Goal: Transaction & Acquisition: Purchase product/service

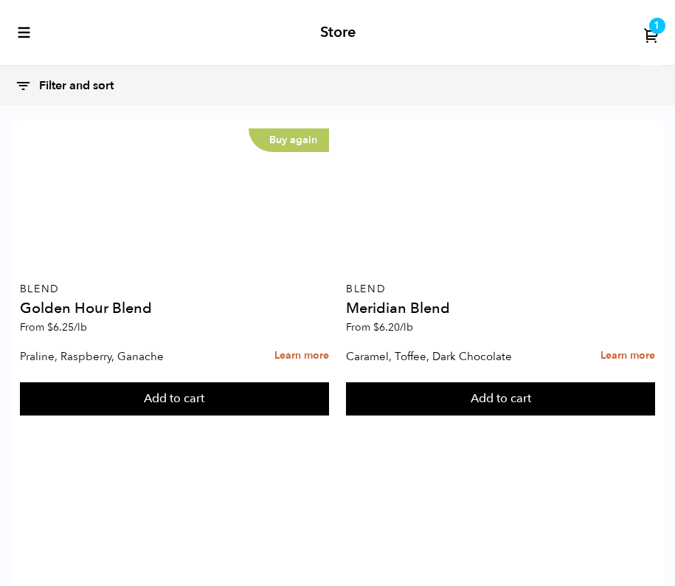
scroll to position [1137, 0]
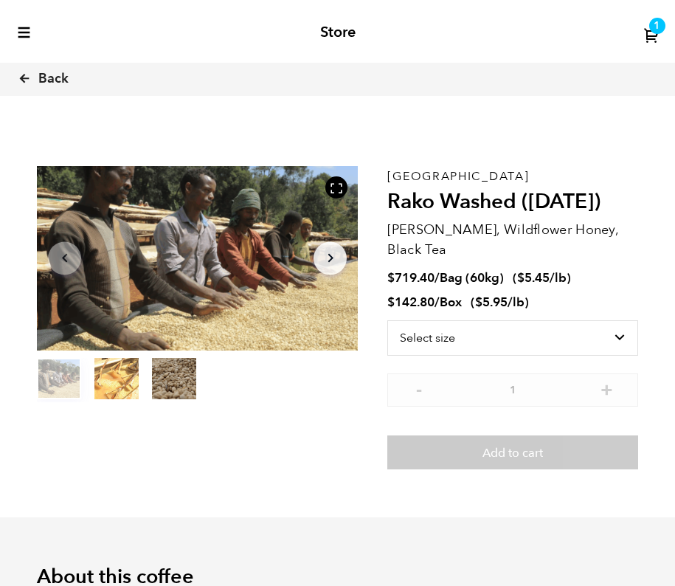
scroll to position [616, 586]
click at [656, 30] on span "1" at bounding box center [656, 26] width 7 height 14
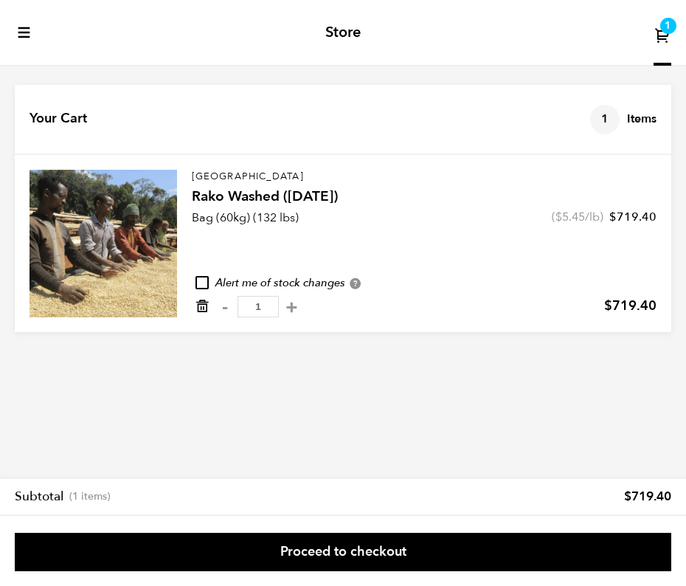
click at [206, 307] on icon "Remove from cart" at bounding box center [202, 306] width 15 height 15
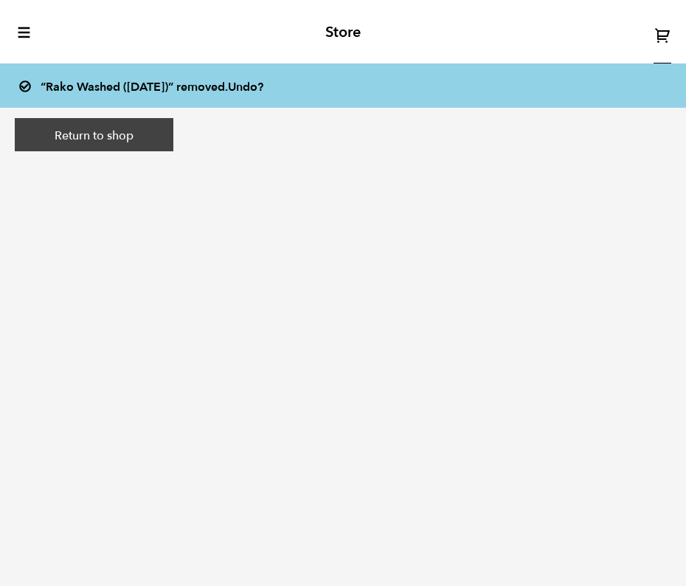
click at [130, 144] on link "Return to shop" at bounding box center [94, 135] width 159 height 34
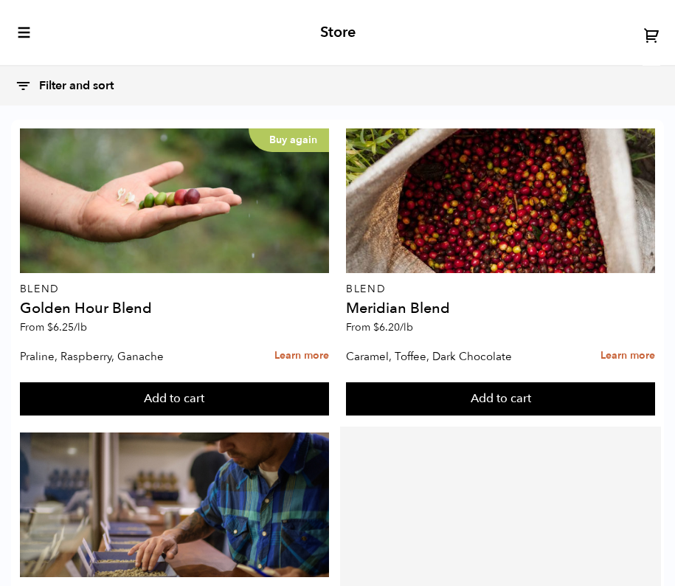
scroll to position [1108, 0]
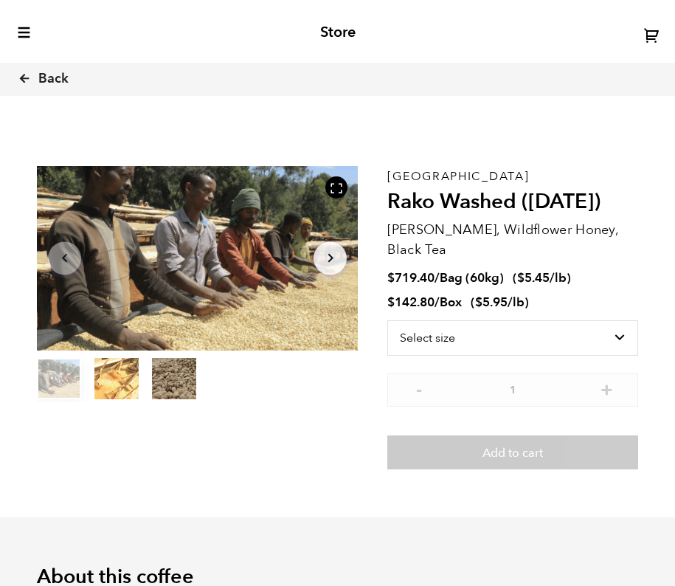
scroll to position [616, 586]
click at [495, 349] on select "Select size Bag (60kg) (132 lbs) Box (24 lbs)" at bounding box center [512, 337] width 251 height 35
select select "box"
click at [387, 320] on select "Select size Bag (60kg) (132 lbs) Box (24 lbs)" at bounding box center [512, 337] width 251 height 35
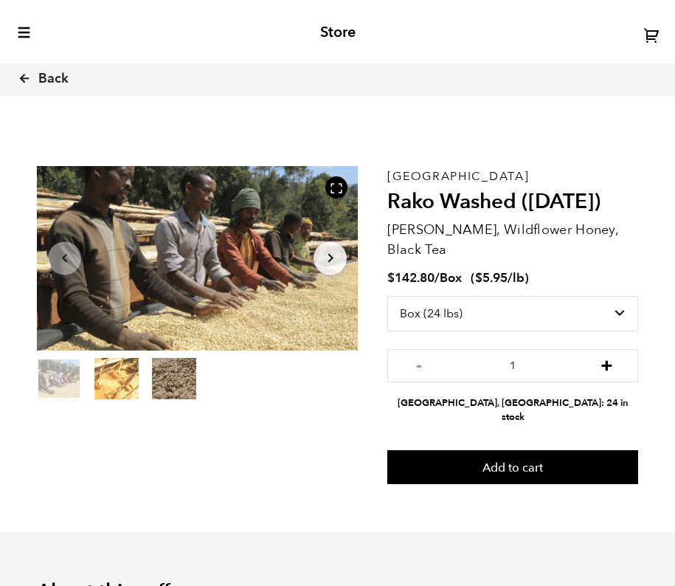
click at [606, 364] on button "+" at bounding box center [606, 363] width 18 height 15
type input "2"
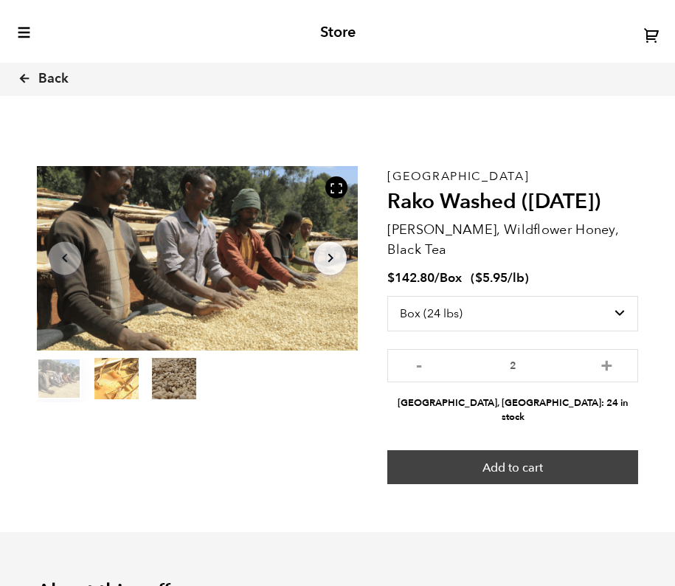
click at [563, 451] on button "Add to cart" at bounding box center [512, 467] width 251 height 34
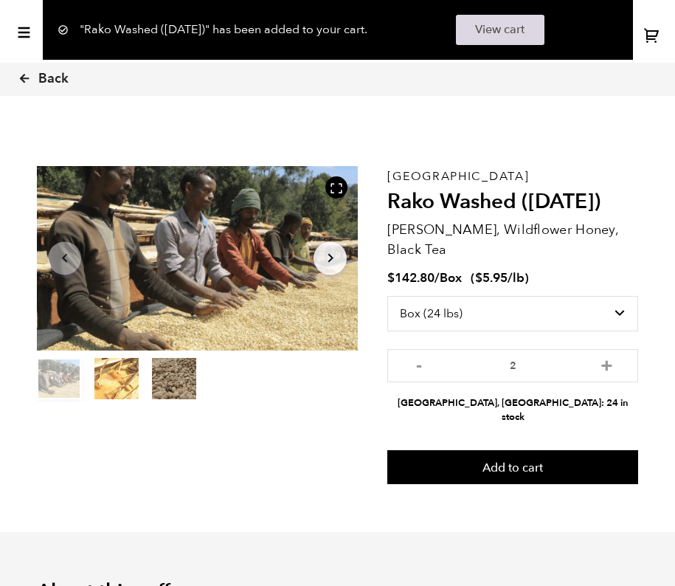
click at [534, 33] on link "View cart" at bounding box center [500, 30] width 89 height 30
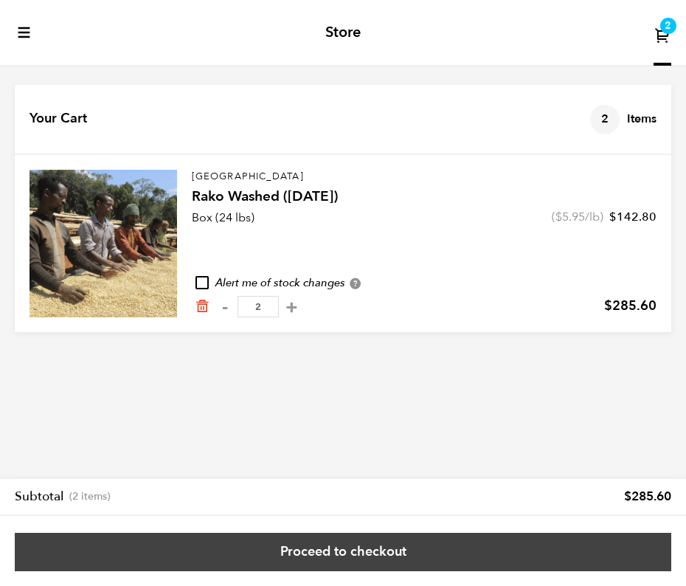
click at [415, 557] on link "Proceed to checkout" at bounding box center [343, 552] width 656 height 38
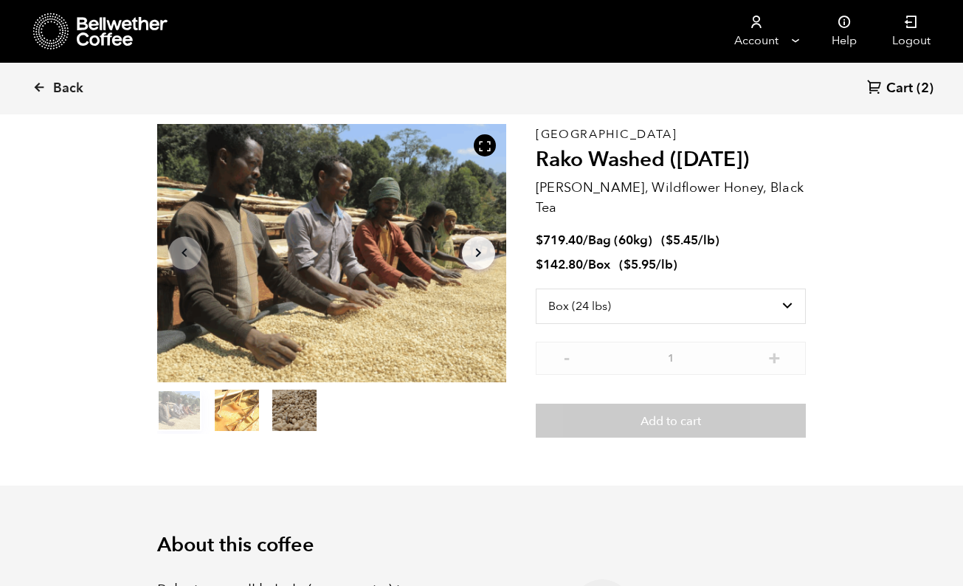
scroll to position [642, 631]
click at [690, 288] on select "Select size Bag (60kg) (132 lbs) Box (24 lbs)" at bounding box center [670, 305] width 271 height 35
select select "bag-3"
click at [535, 288] on select "Select size Bag (60kg) (132 lbs) Box (24 lbs)" at bounding box center [670, 305] width 271 height 35
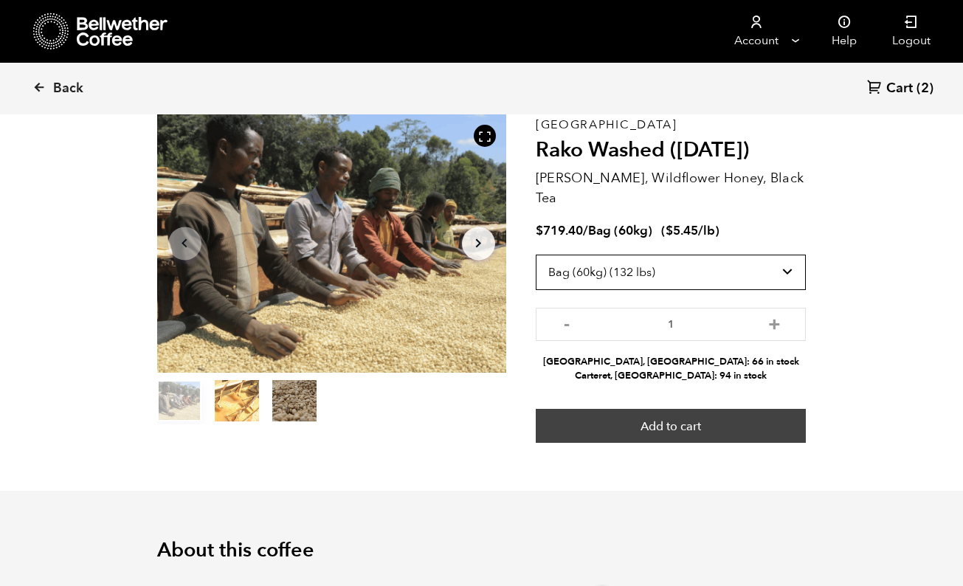
scroll to position [82, 0]
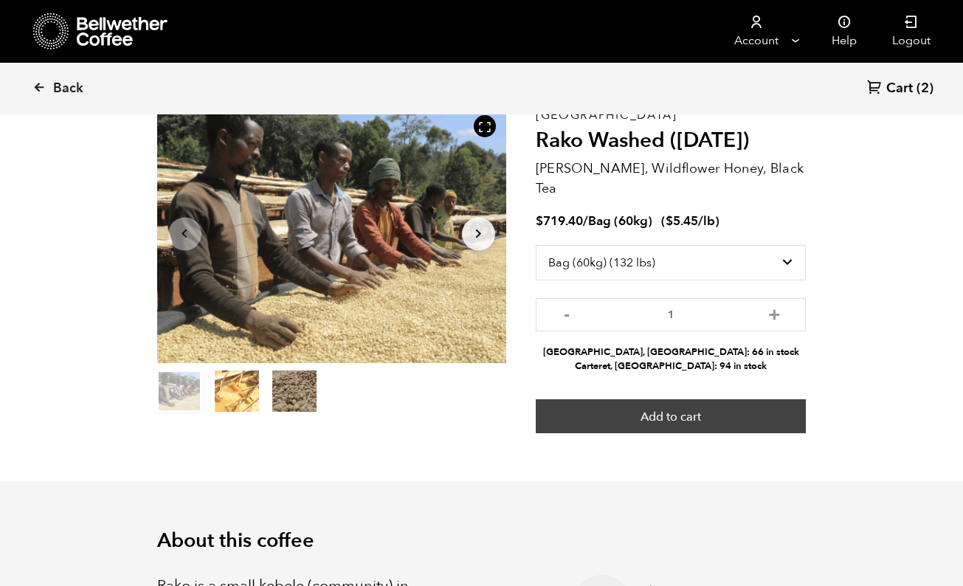
click at [667, 399] on button "Add to cart" at bounding box center [670, 416] width 271 height 34
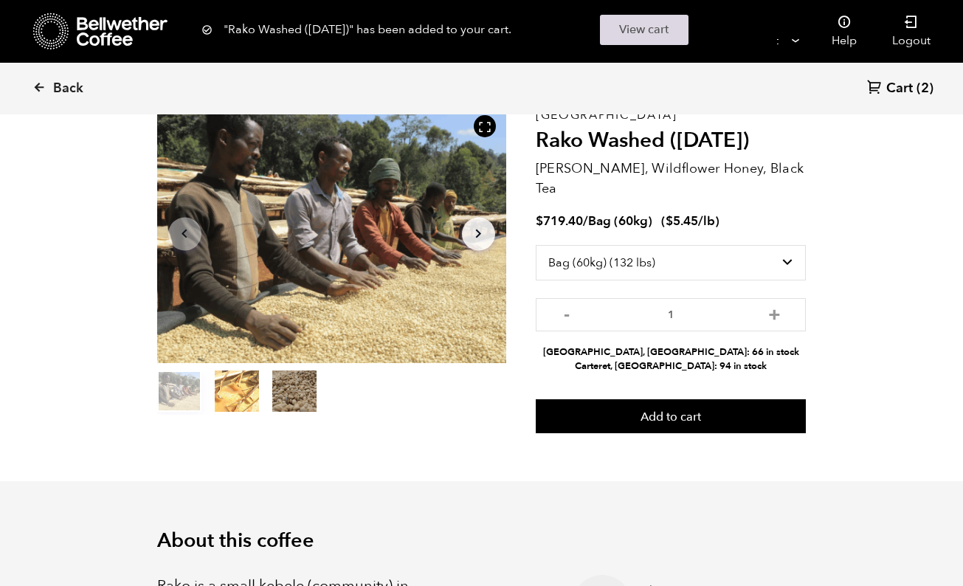
click at [645, 34] on link "View cart" at bounding box center [644, 30] width 89 height 30
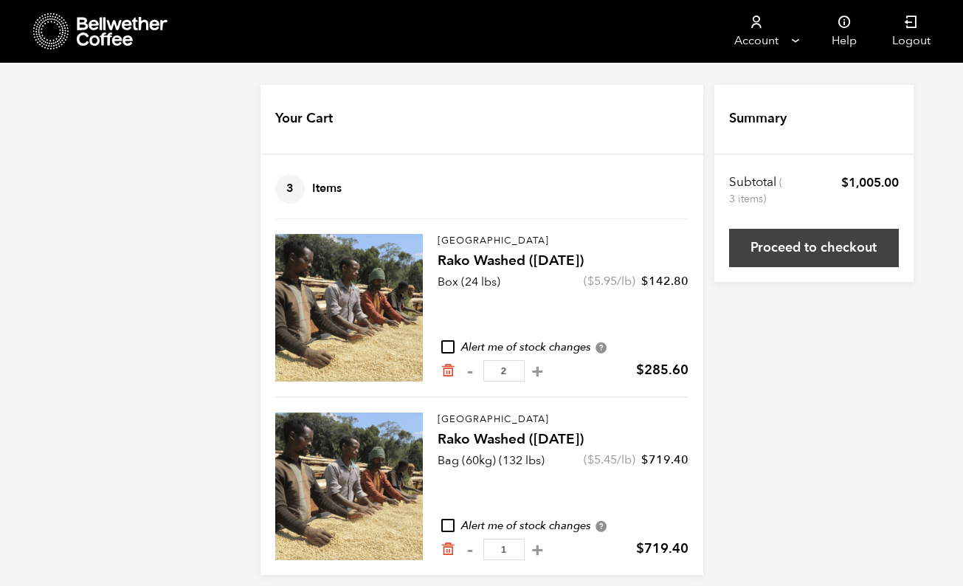
click at [780, 255] on link "Proceed to checkout" at bounding box center [814, 248] width 170 height 38
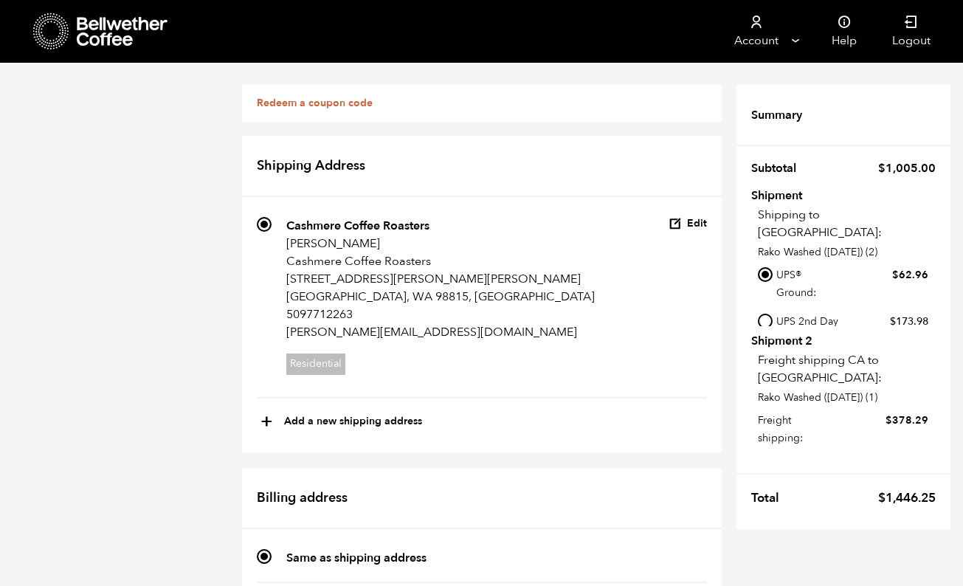
scroll to position [212, 0]
click at [615, 32] on nav "Account Manage Orders Payment methods Documents Help Logout" at bounding box center [609, 31] width 676 height 63
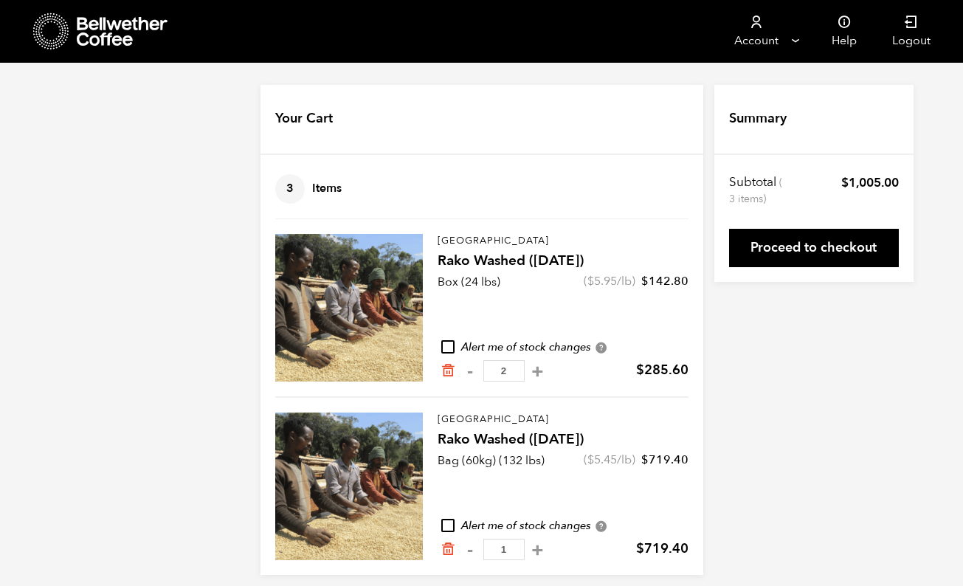
scroll to position [12, 0]
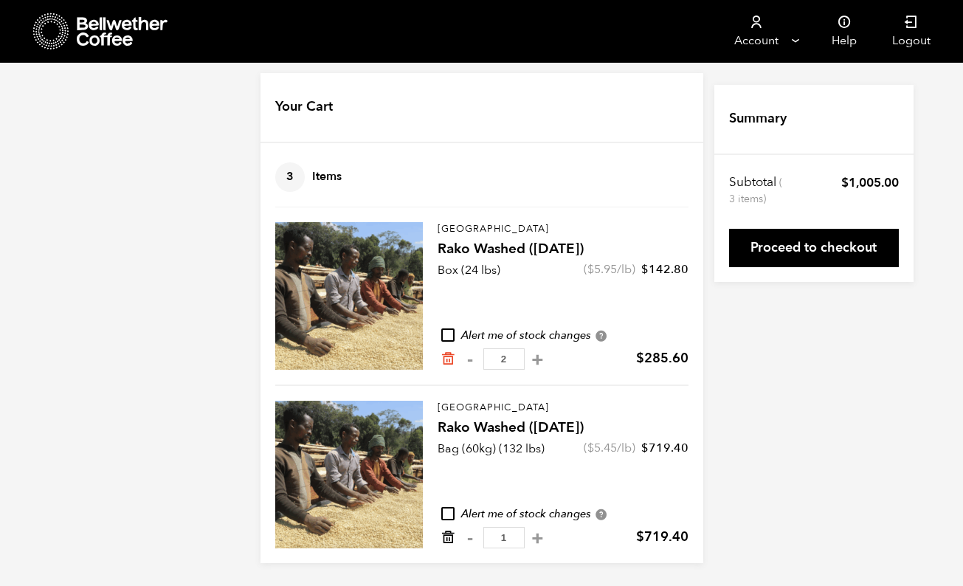
click at [445, 537] on icon "Remove from cart" at bounding box center [447, 537] width 15 height 15
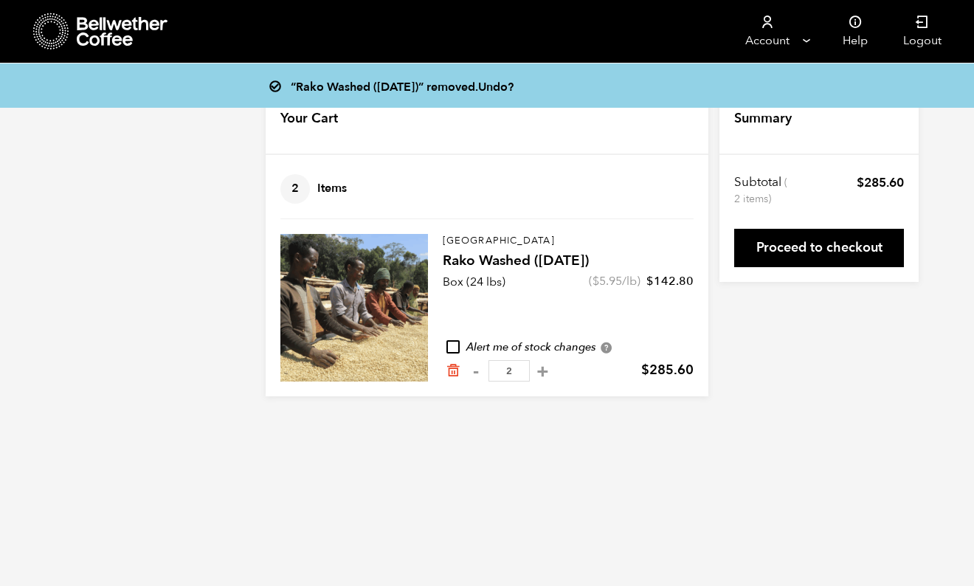
click at [791, 404] on body "Store 2 Account Manage Orders" at bounding box center [487, 209] width 974 height 418
click at [474, 372] on button "-" at bounding box center [475, 371] width 18 height 15
type input "1"
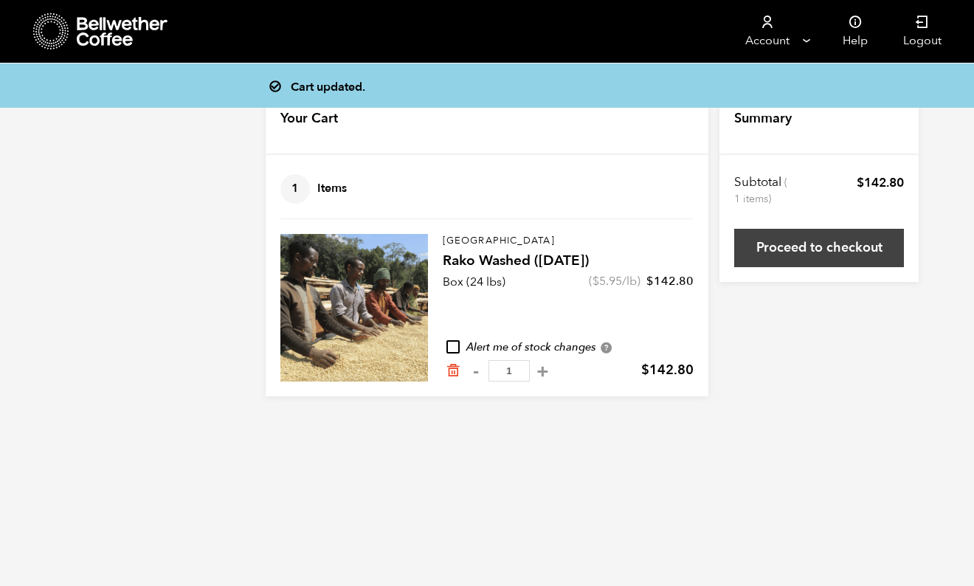
click at [780, 263] on link "Proceed to checkout" at bounding box center [819, 248] width 170 height 38
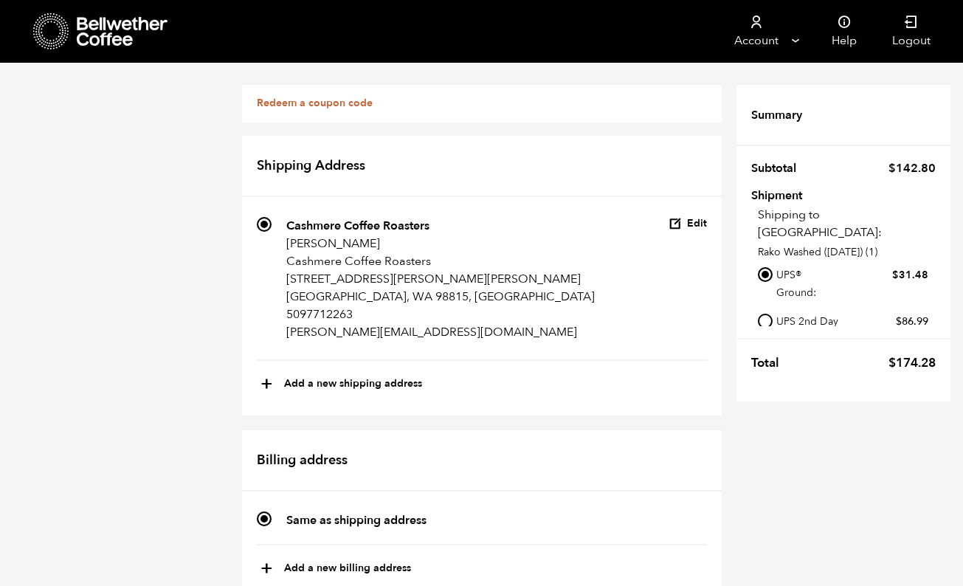
click at [108, 22] on icon at bounding box center [123, 32] width 92 height 30
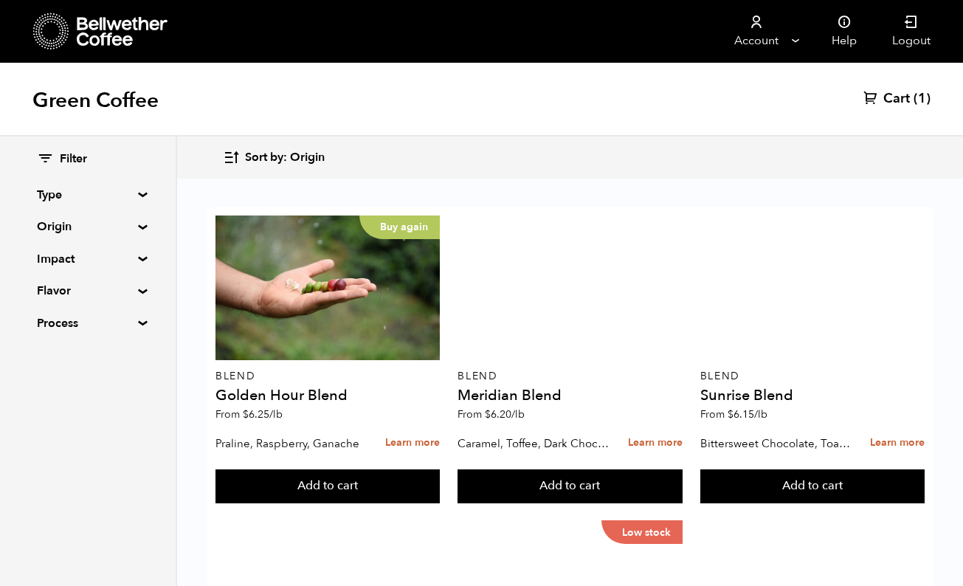
scroll to position [732, 0]
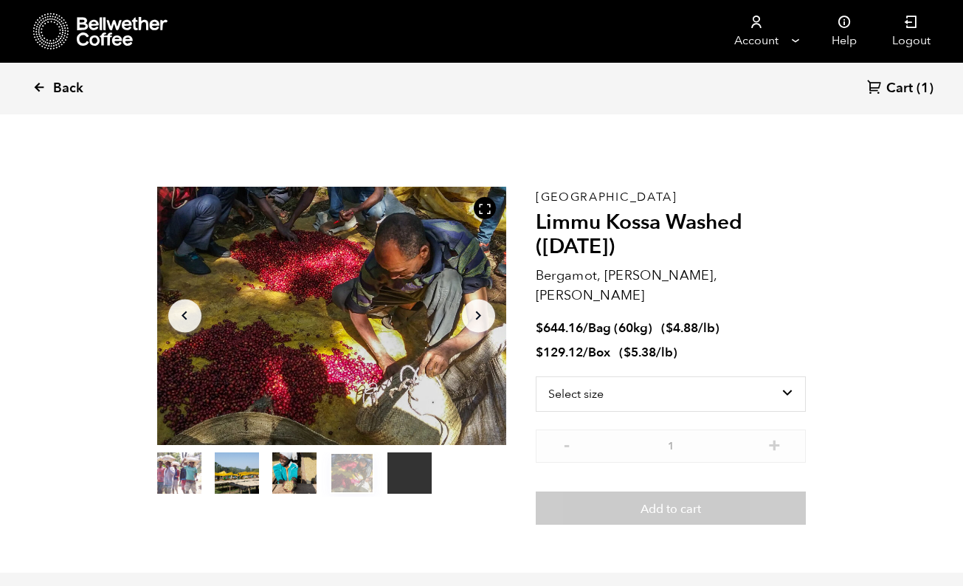
click at [38, 83] on icon at bounding box center [38, 86] width 13 height 13
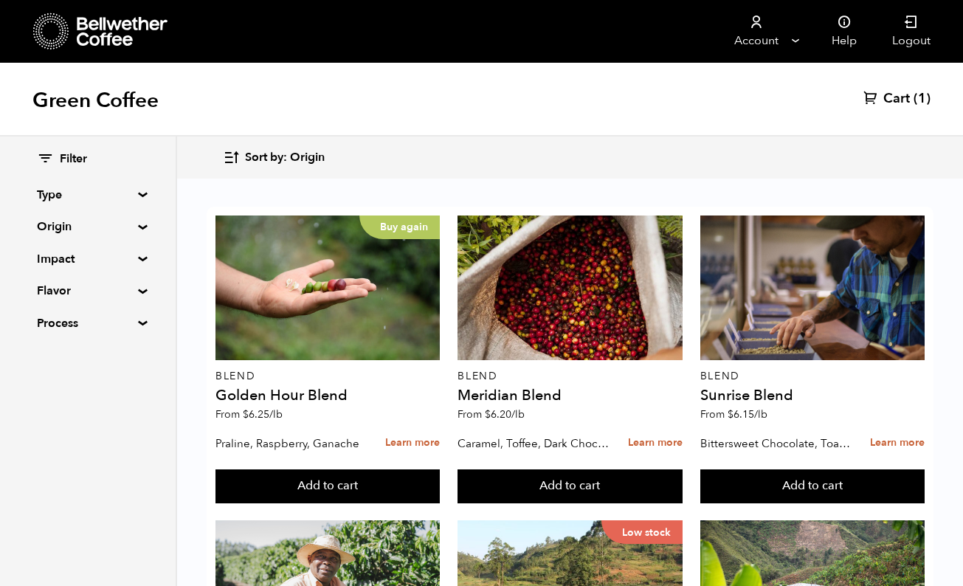
click at [134, 257] on summary "Impact" at bounding box center [88, 259] width 102 height 18
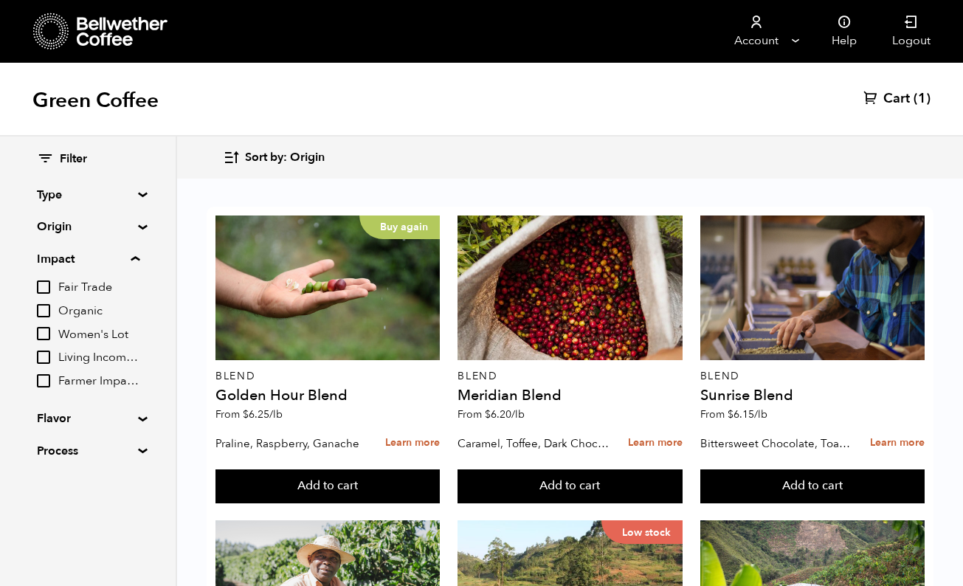
click at [43, 286] on input "Fair Trade" at bounding box center [43, 286] width 13 height 13
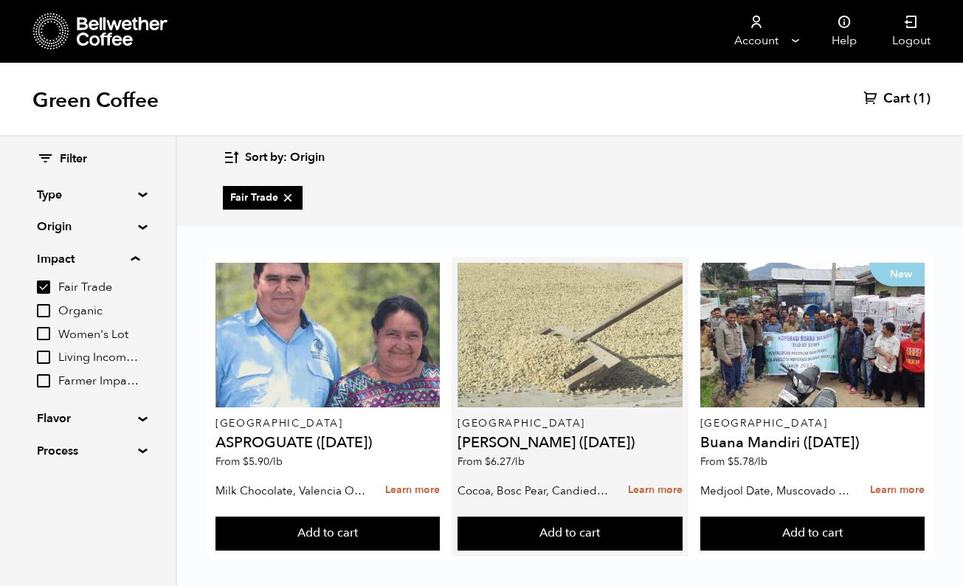
scroll to position [10, 0]
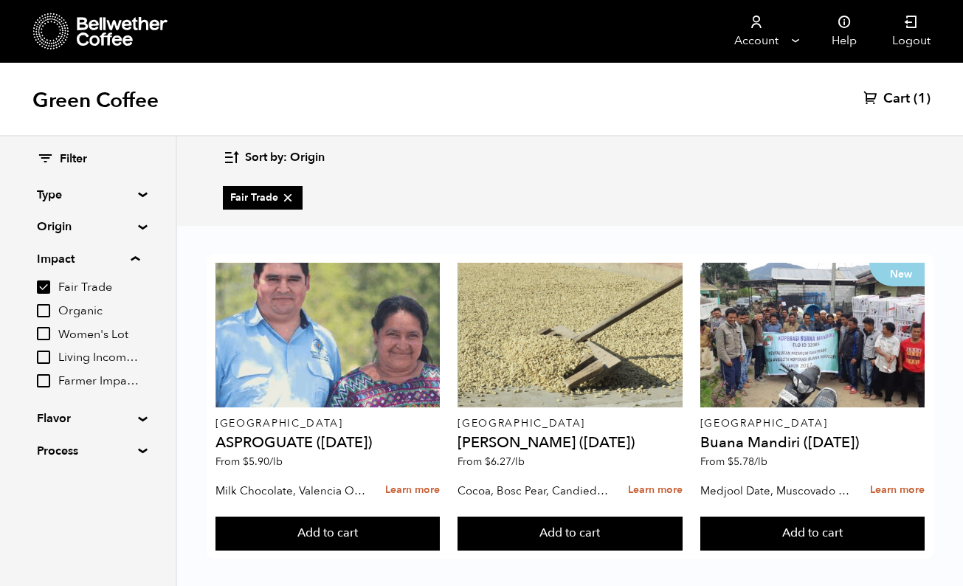
click at [43, 280] on input "Fair Trade" at bounding box center [43, 286] width 13 height 13
checkbox input "false"
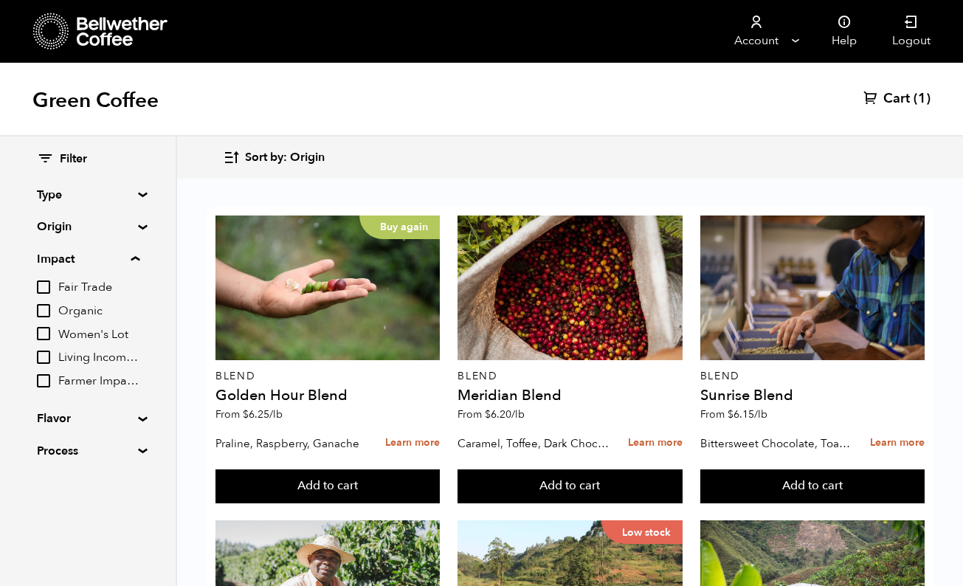
click at [43, 355] on input "Living Income Pricing" at bounding box center [43, 356] width 13 height 13
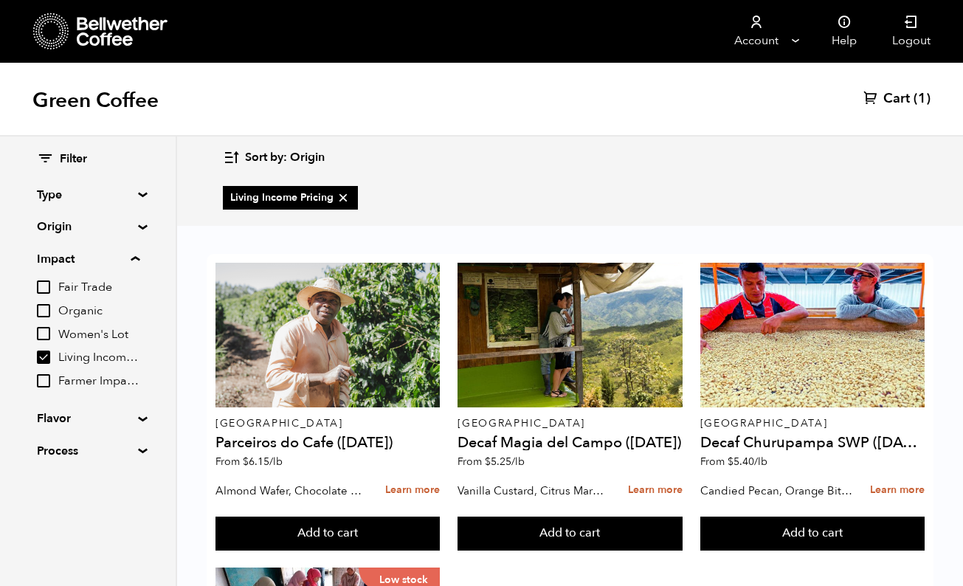
click at [50, 358] on input "Living Income Pricing" at bounding box center [43, 356] width 13 height 13
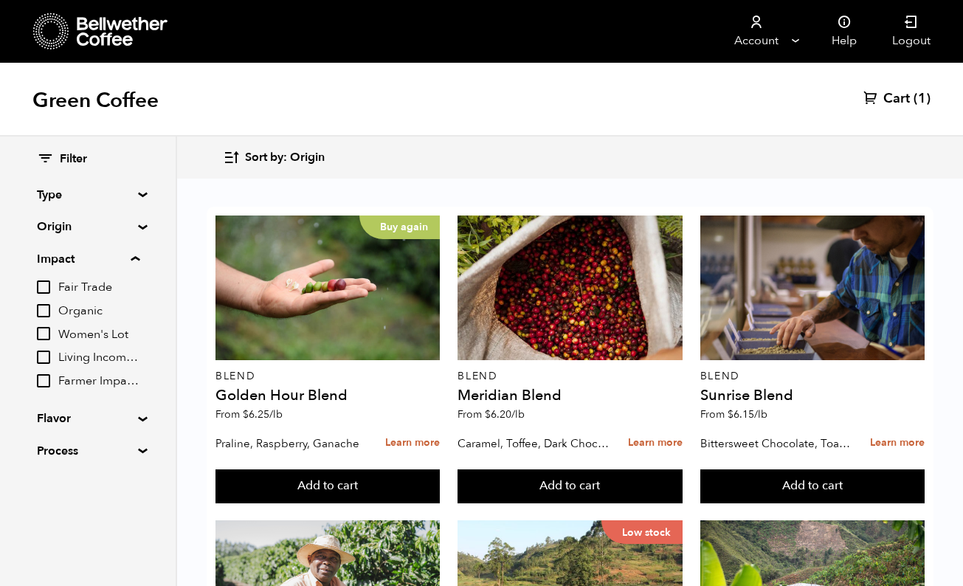
click at [45, 358] on input "Living Income Pricing" at bounding box center [43, 356] width 13 height 13
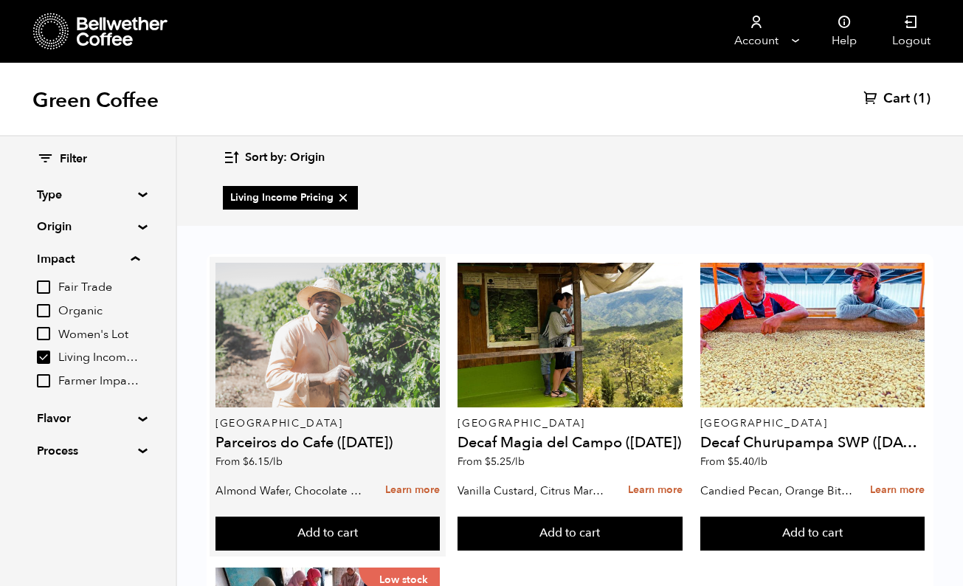
scroll to position [0, 0]
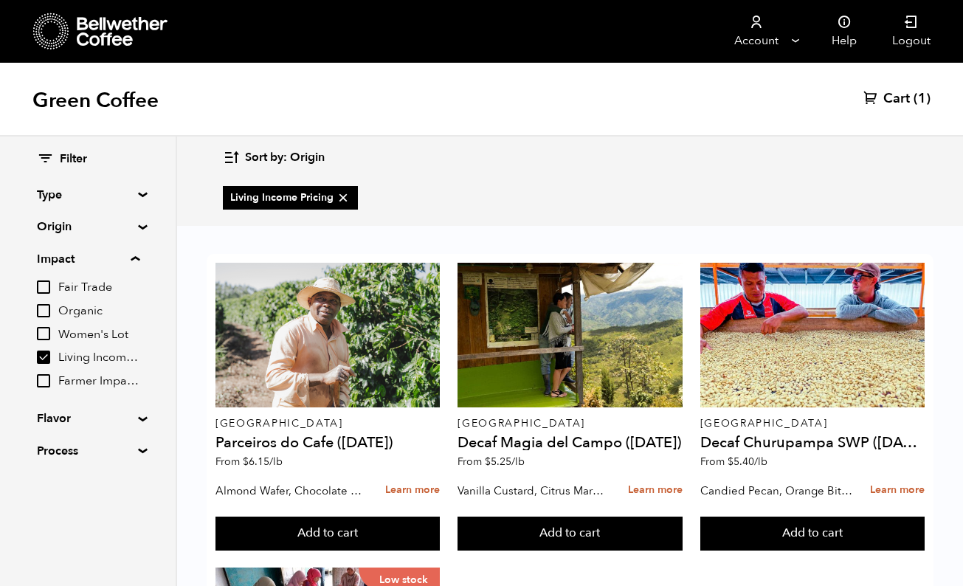
click at [44, 353] on input "Living Income Pricing" at bounding box center [43, 356] width 13 height 13
checkbox input "false"
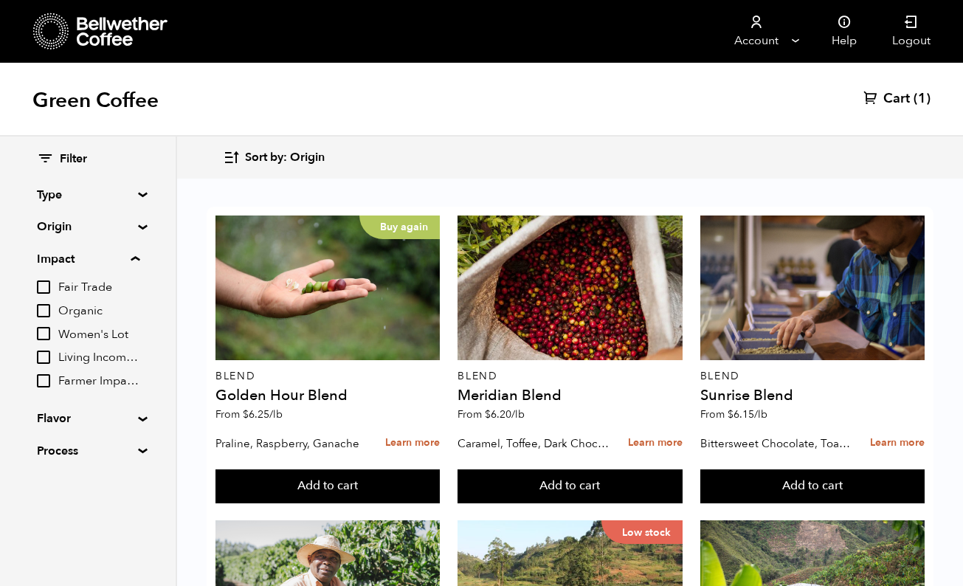
click at [49, 334] on input "Women's Lot" at bounding box center [43, 333] width 13 height 13
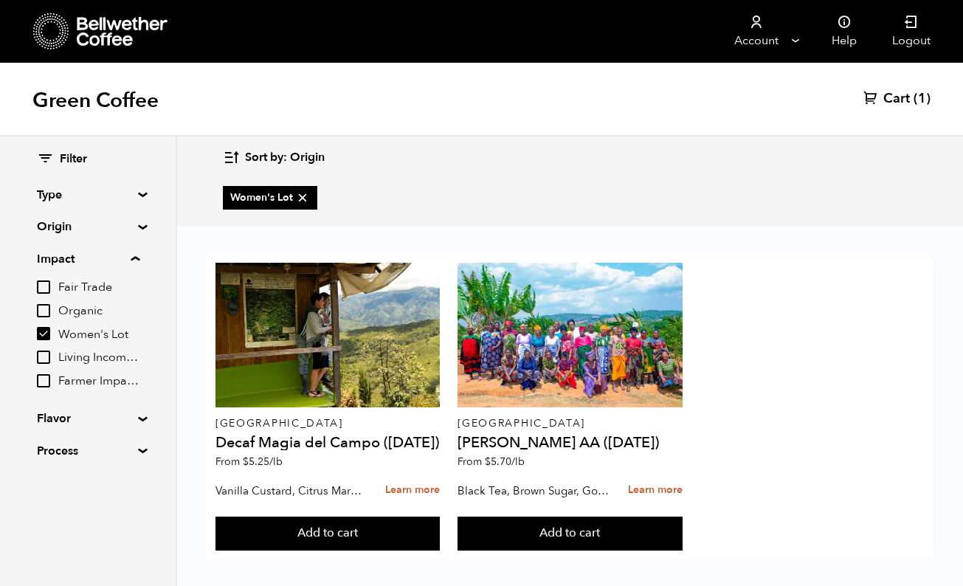
click at [42, 332] on input "Women's Lot" at bounding box center [43, 333] width 13 height 13
checkbox input "false"
